Goal: Use online tool/utility: Utilize a website feature to perform a specific function

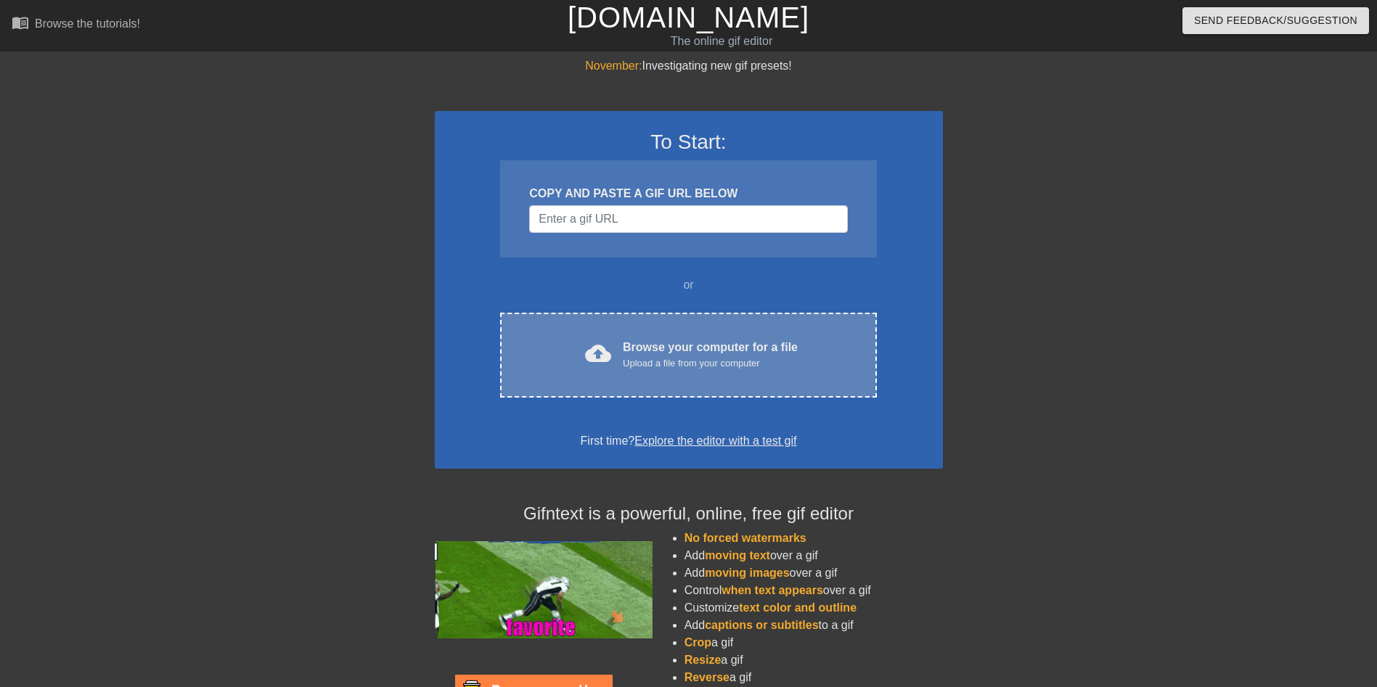
click at [697, 349] on div "Browse your computer for a file Upload a file from your computer" at bounding box center [710, 355] width 175 height 32
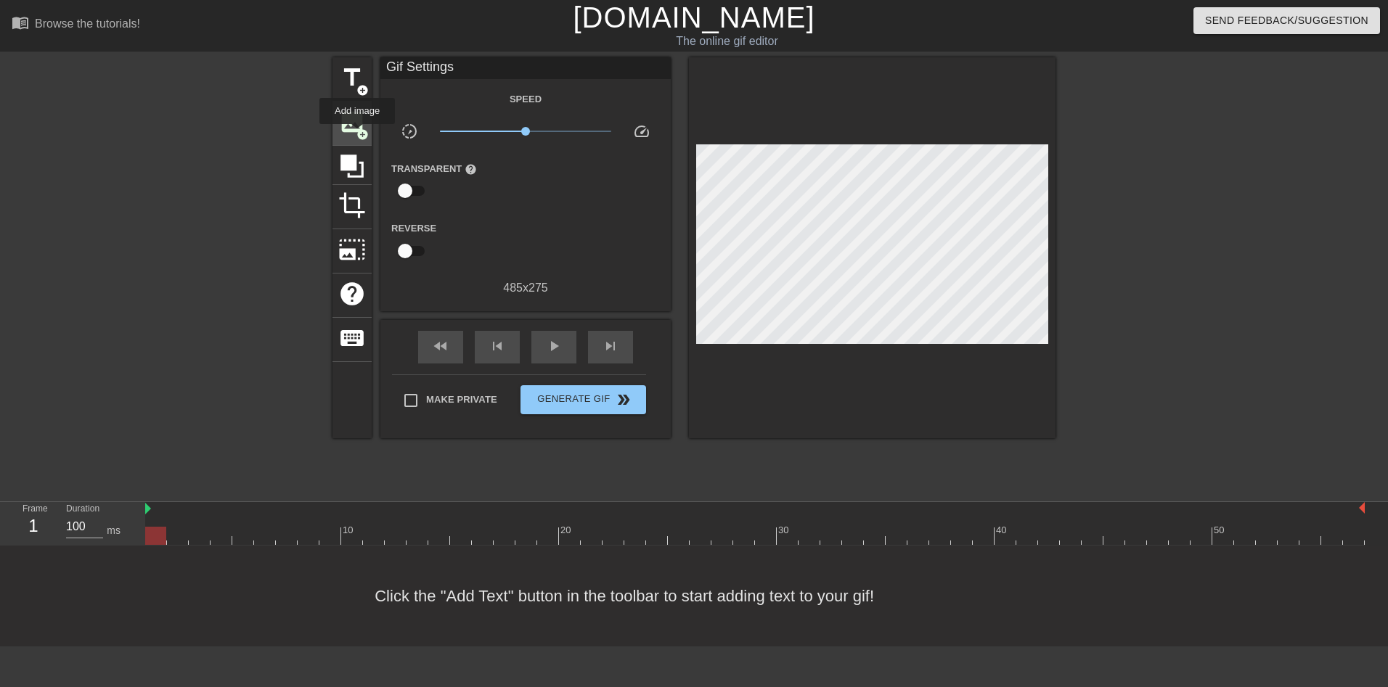
click at [357, 134] on span "add_circle" at bounding box center [362, 134] width 12 height 12
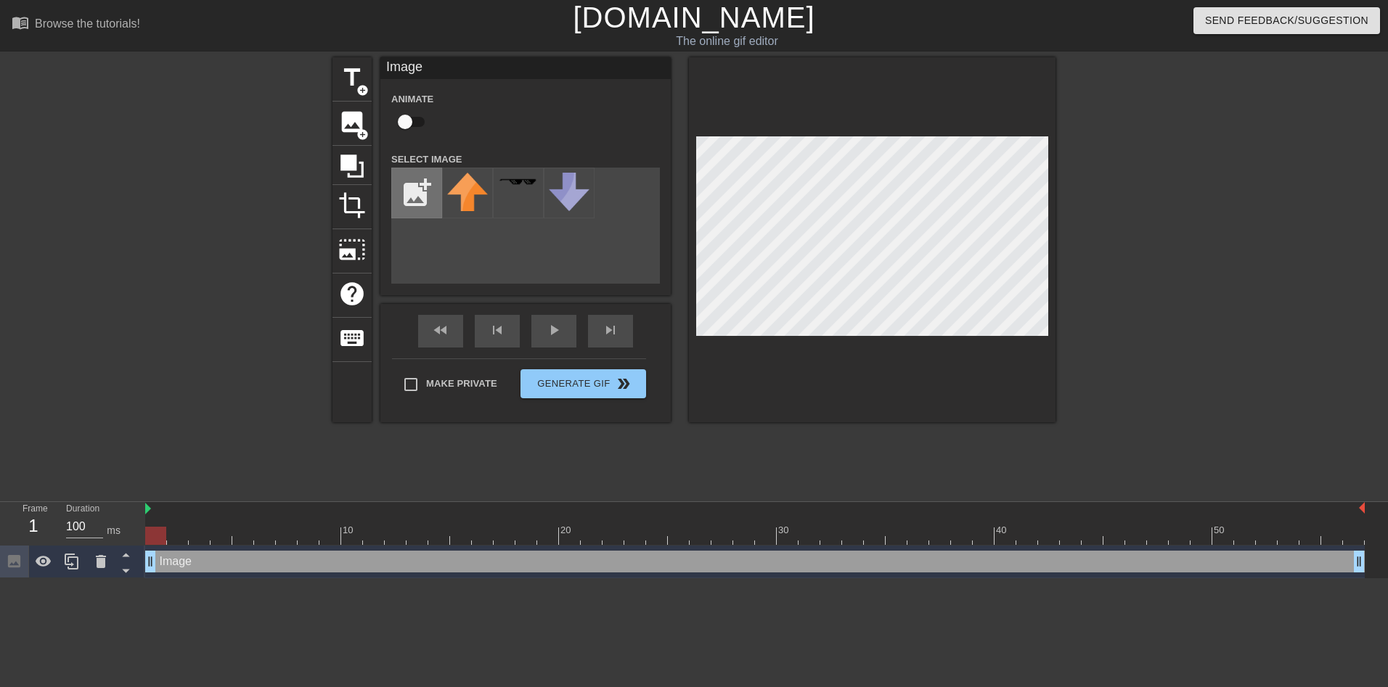
click at [432, 197] on input "file" at bounding box center [416, 192] width 49 height 49
type input "C:\fakepath\de1b2b7df297b447cf0b1e13aba8e15b-Photoroom.png"
click at [470, 204] on img at bounding box center [467, 193] width 41 height 41
drag, startPoint x: 175, startPoint y: 562, endPoint x: 260, endPoint y: 568, distance: 85.1
click at [262, 569] on div "Image drag_handle drag_handle" at bounding box center [754, 562] width 1219 height 22
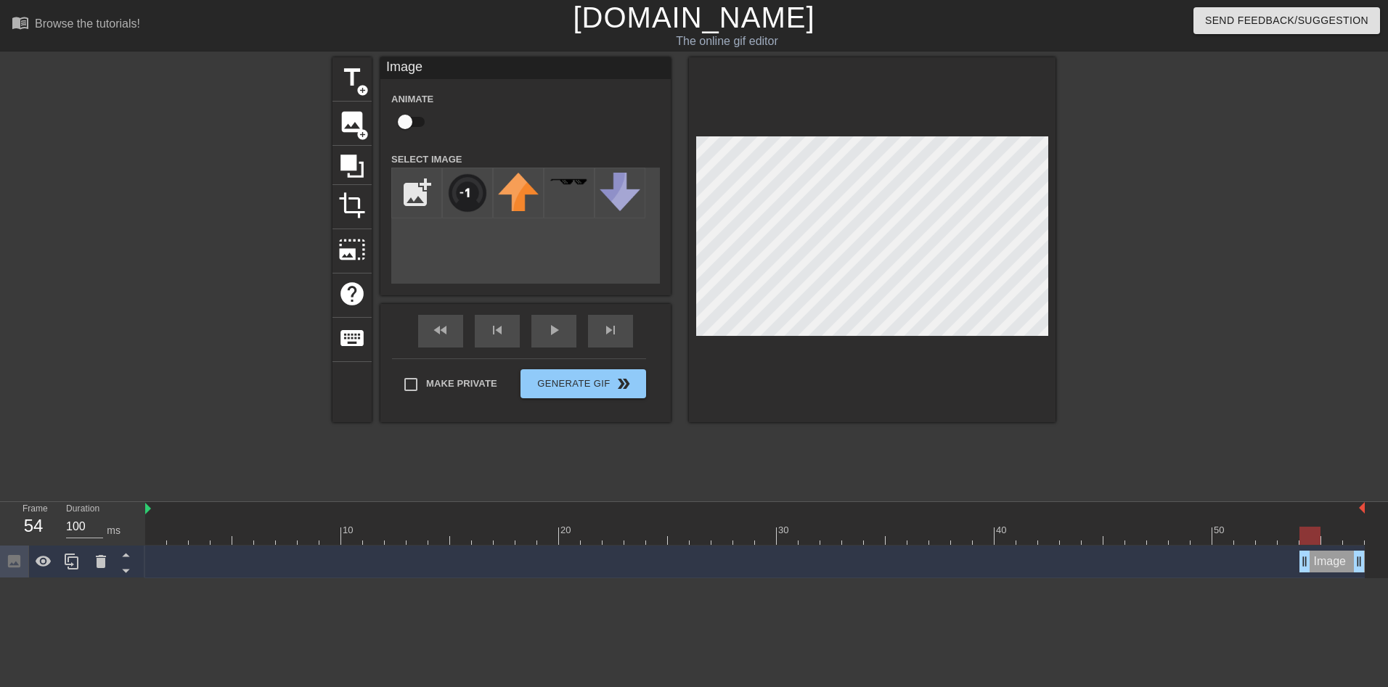
drag, startPoint x: 153, startPoint y: 562, endPoint x: 1307, endPoint y: 563, distance: 1153.9
click at [1001, 362] on div at bounding box center [872, 239] width 366 height 365
click at [1318, 429] on div "title add_circle image add_circle crop photo_size_select_large help keyboard Im…" at bounding box center [694, 274] width 1388 height 435
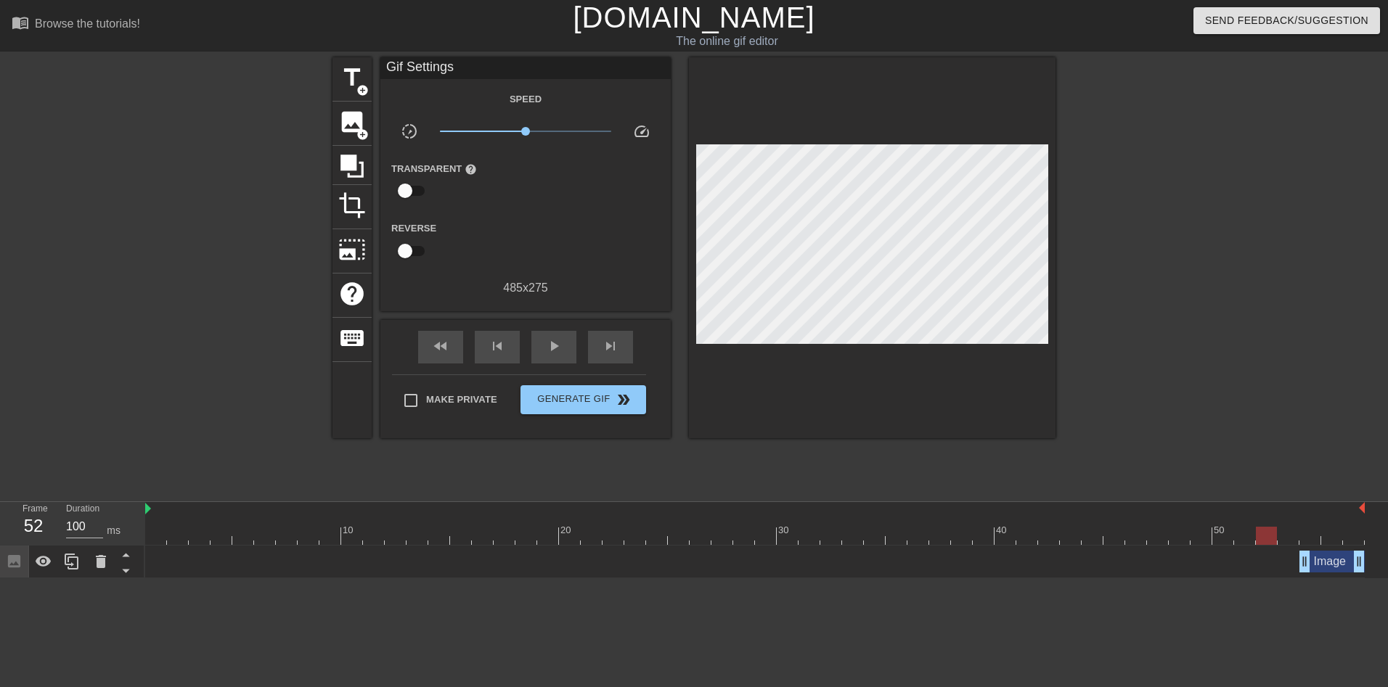
click at [1263, 536] on div at bounding box center [754, 536] width 1219 height 18
drag, startPoint x: 1273, startPoint y: 536, endPoint x: 1, endPoint y: 508, distance: 1272.4
click at [1, 508] on div "Frame 1 Duration 100 ms 10 20 30 40 50 Image drag_handle drag_handle" at bounding box center [694, 540] width 1388 height 76
click at [555, 337] on span "play_arrow" at bounding box center [553, 345] width 17 height 17
type input "100"
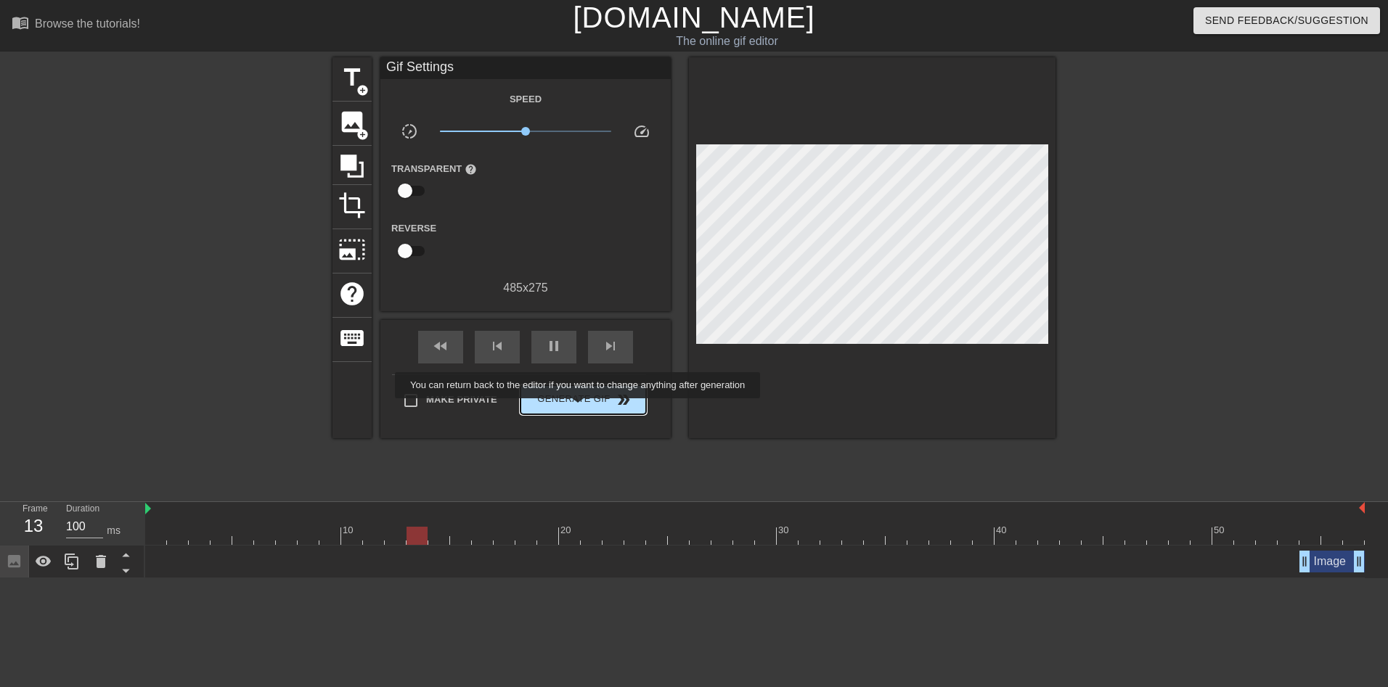
click at [579, 409] on button "Generate Gif double_arrow" at bounding box center [583, 399] width 126 height 29
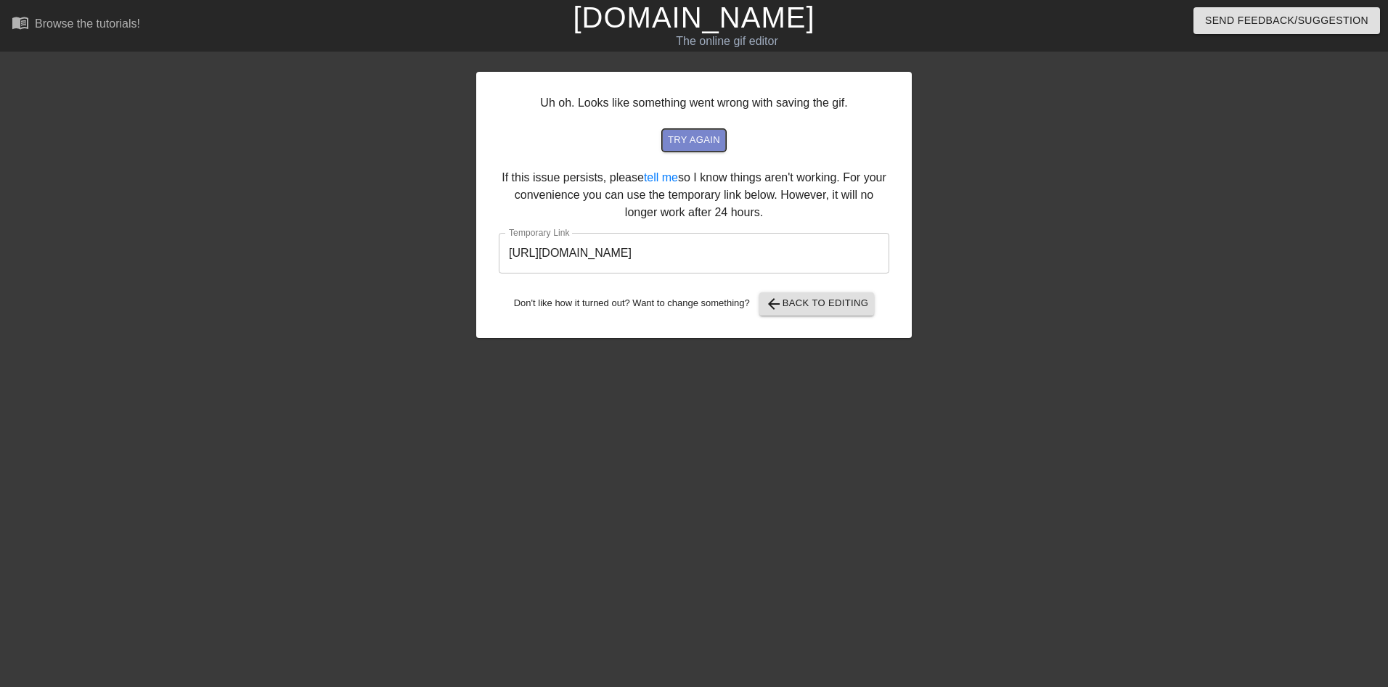
click at [705, 145] on span "try again" at bounding box center [694, 140] width 52 height 17
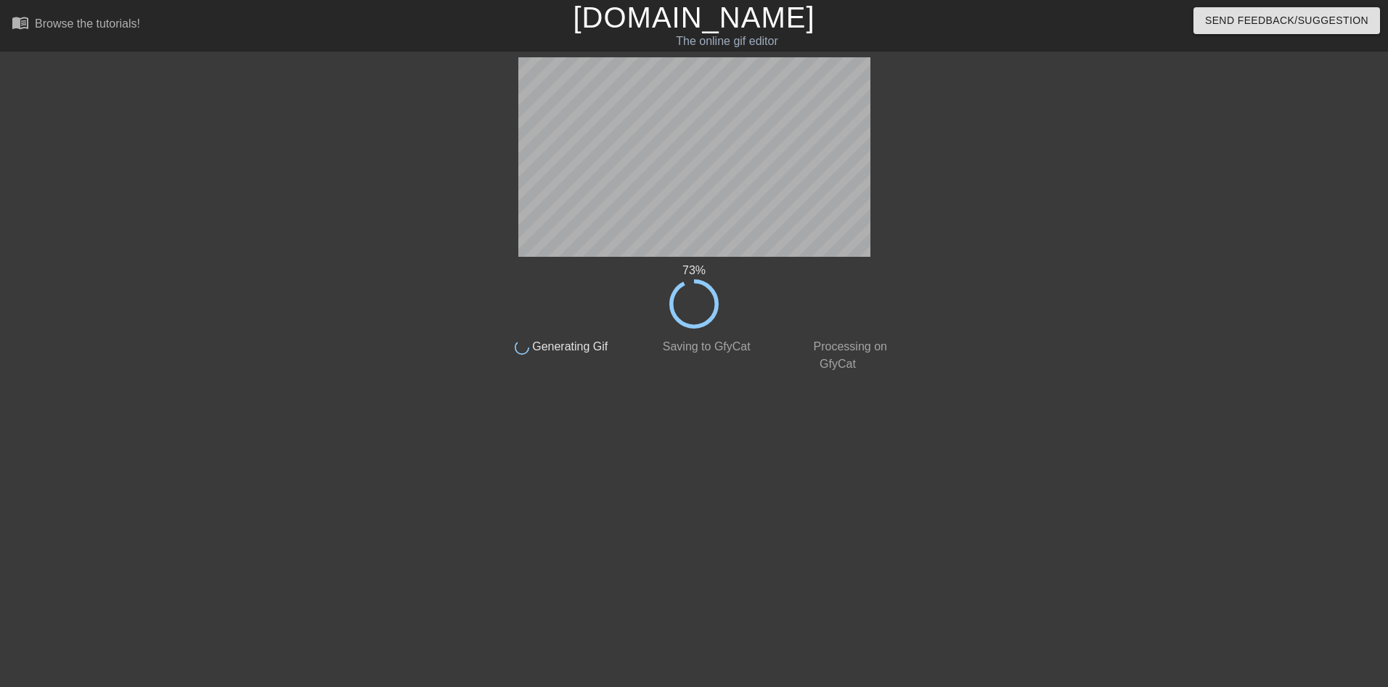
click at [944, 143] on div at bounding box center [1025, 274] width 218 height 435
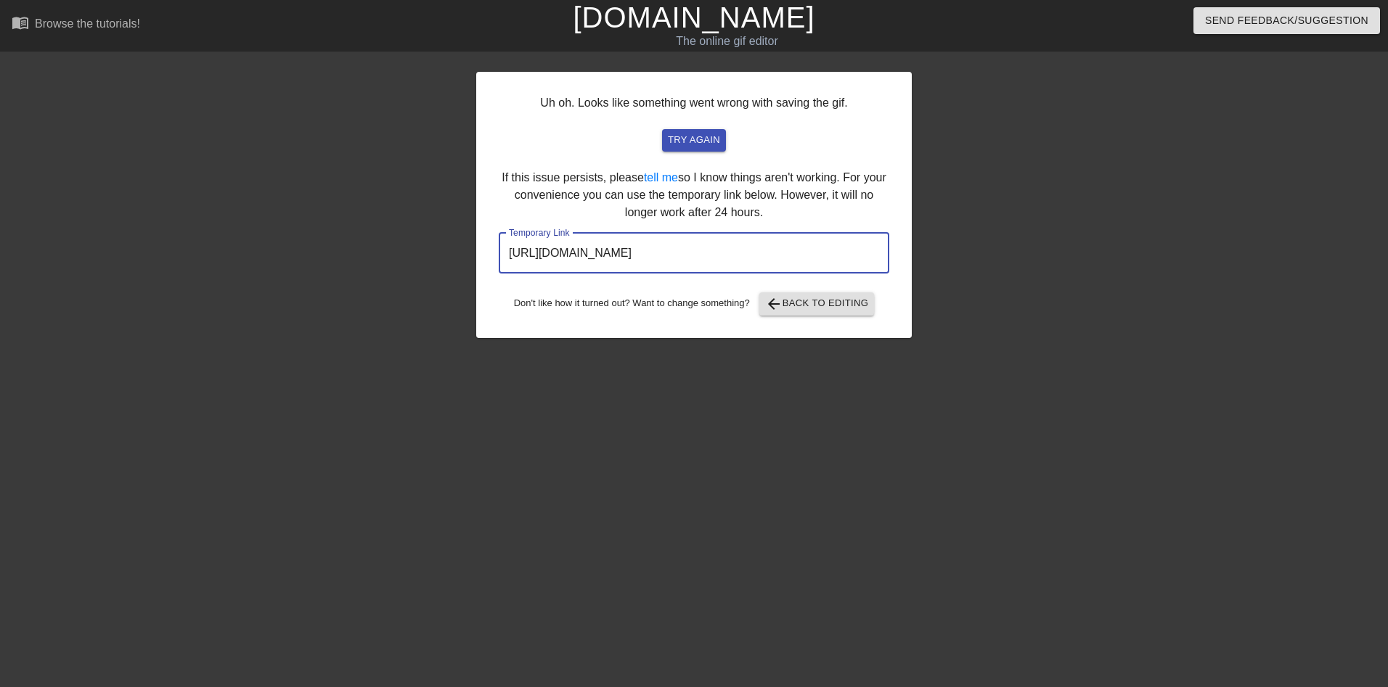
drag, startPoint x: 852, startPoint y: 245, endPoint x: 484, endPoint y: 259, distance: 368.2
click at [484, 259] on div "Uh oh. Looks like something went wrong with saving the gif. try again If this i…" at bounding box center [693, 205] width 435 height 266
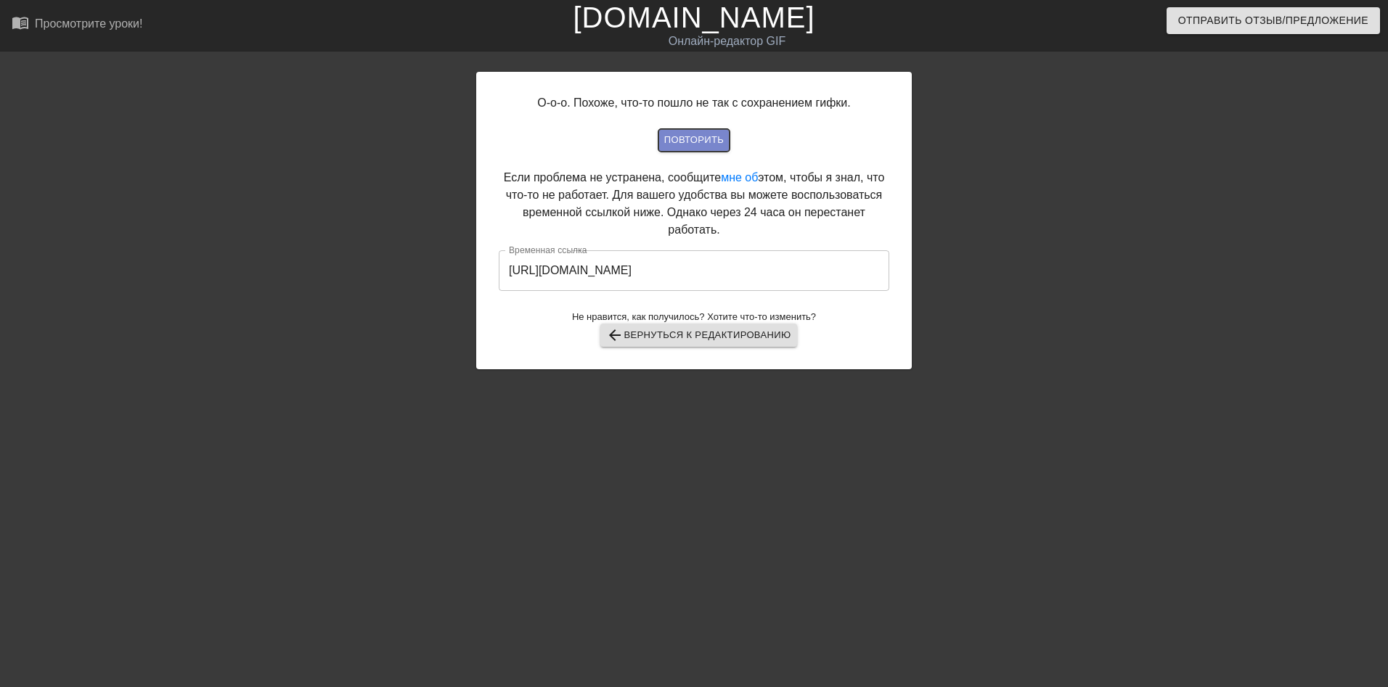
click at [721, 147] on span "Повторить" at bounding box center [694, 140] width 60 height 17
